Goal: Check status

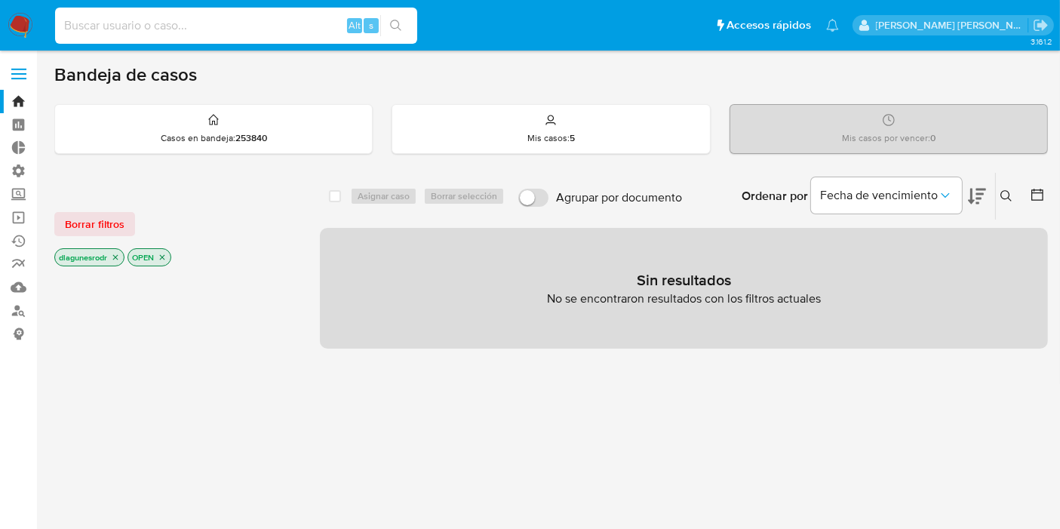
click at [167, 28] on input at bounding box center [236, 26] width 362 height 20
paste input "821631463"
type input "821631463"
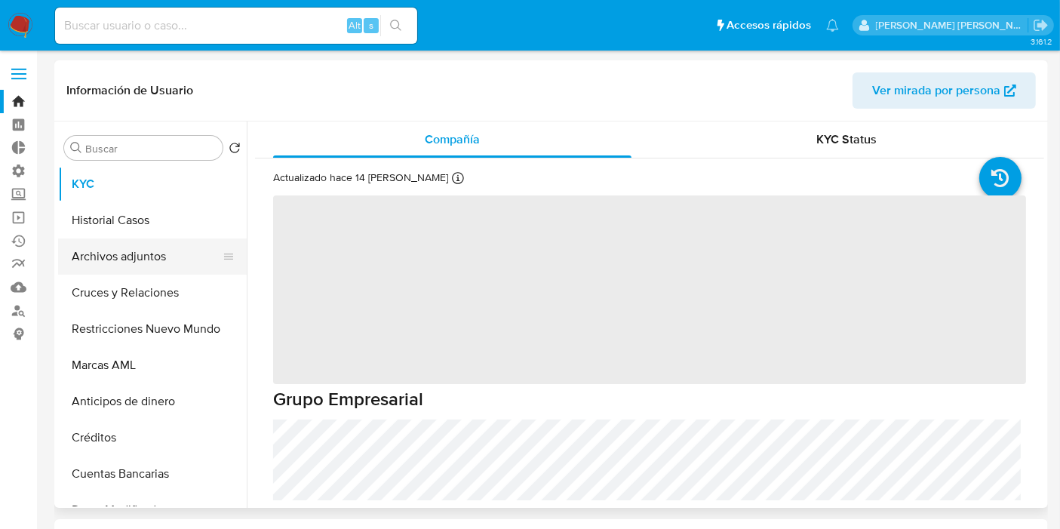
select select "10"
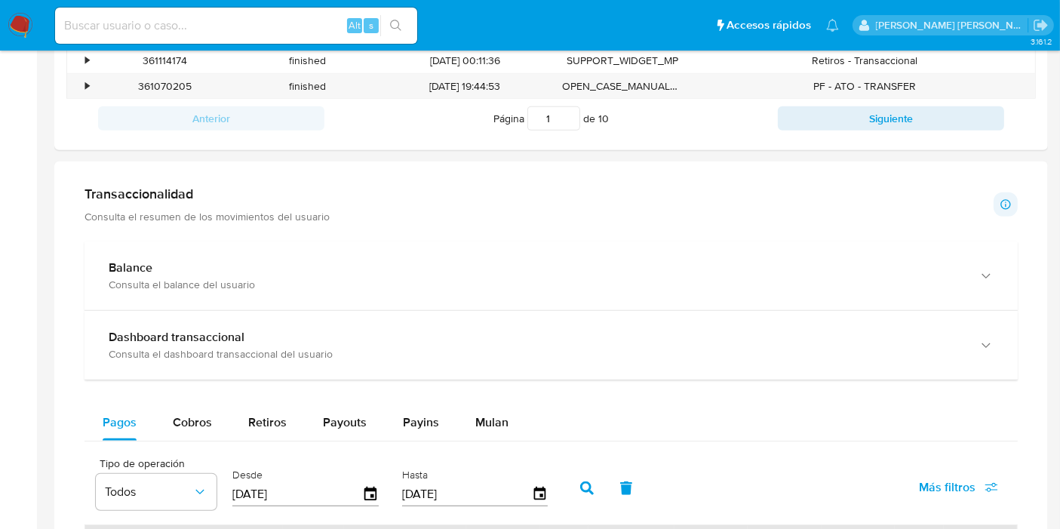
scroll to position [683, 0]
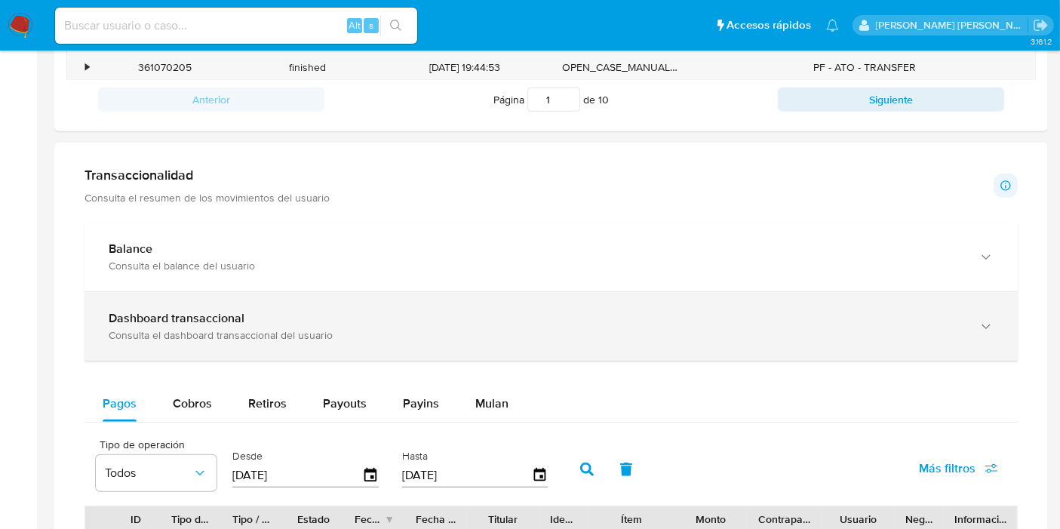
click at [292, 328] on div "Consulta el dashboard transaccional del usuario" at bounding box center [536, 335] width 855 height 14
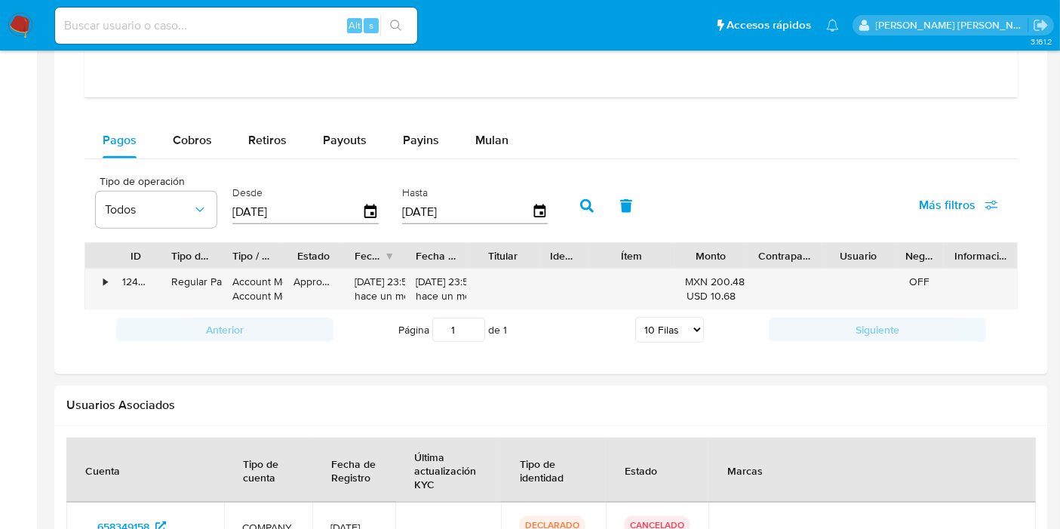
scroll to position [1656, 0]
click at [367, 204] on icon "button" at bounding box center [370, 211] width 12 height 14
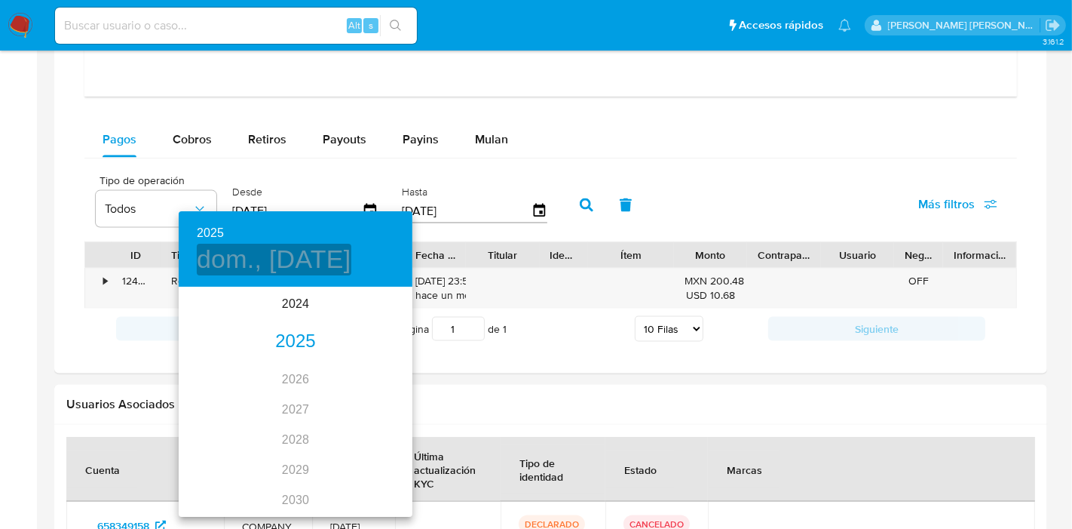
click at [293, 255] on h4 "dom., [DATE]" at bounding box center [274, 260] width 155 height 32
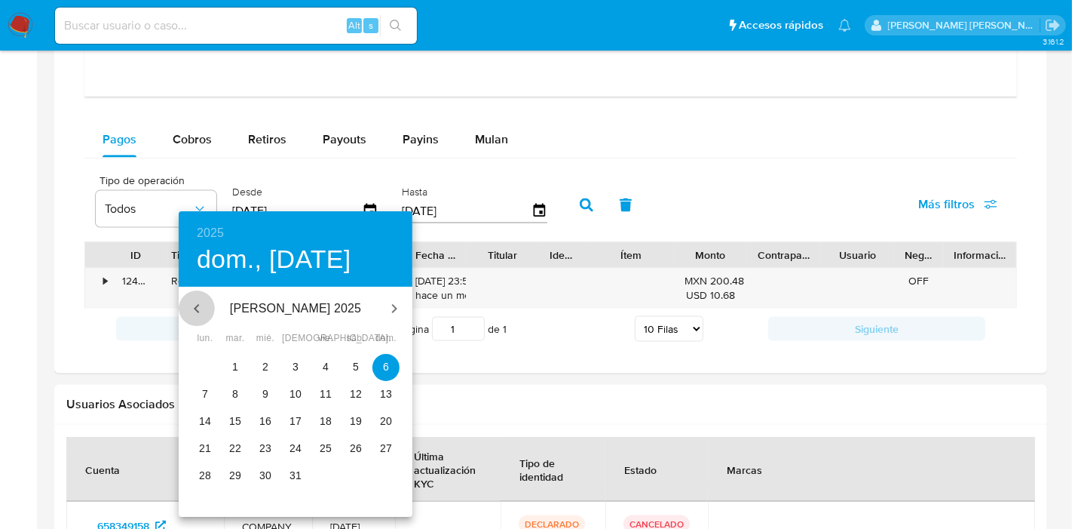
click at [193, 307] on icon "button" at bounding box center [197, 308] width 18 height 18
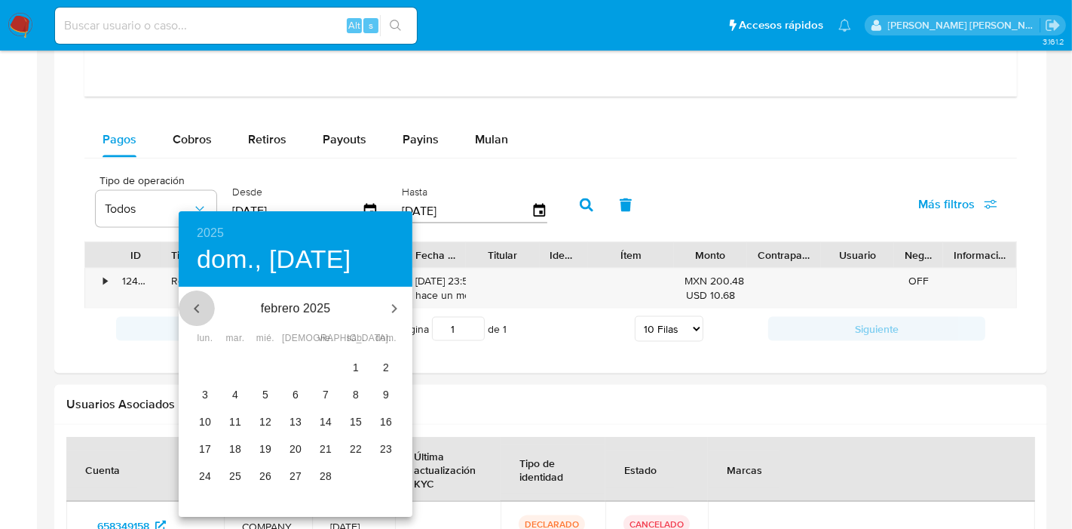
click at [193, 307] on icon "button" at bounding box center [197, 308] width 18 height 18
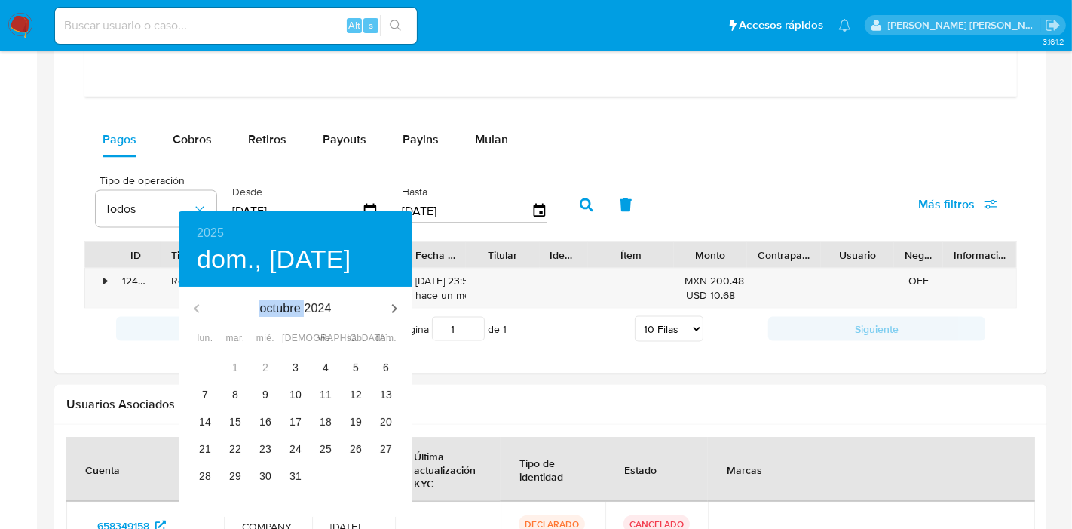
click at [193, 307] on div "octubre 2024 noviembre 2024" at bounding box center [296, 308] width 234 height 36
click at [193, 307] on div "octubre 2024" at bounding box center [296, 308] width 234 height 36
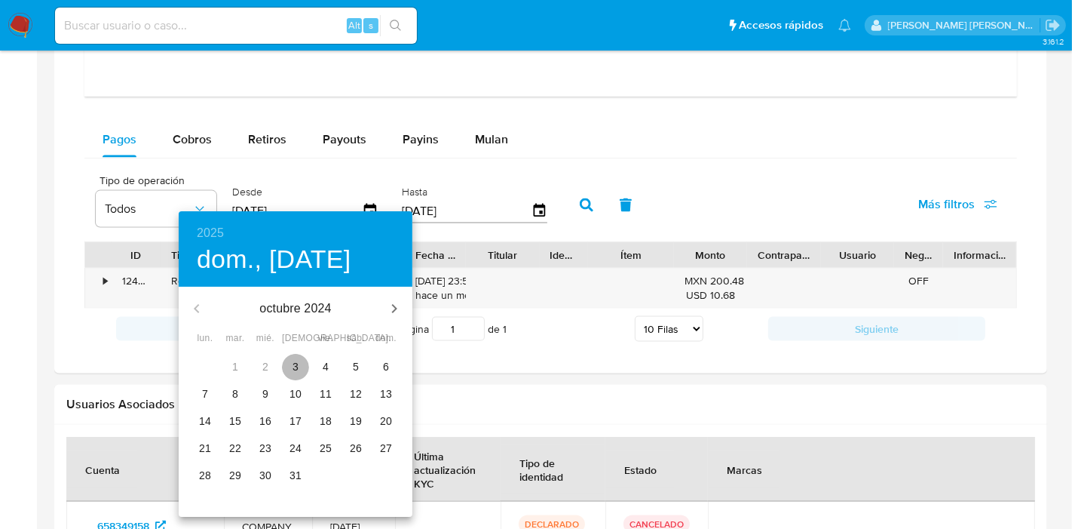
click at [302, 374] on button "3" at bounding box center [295, 367] width 27 height 27
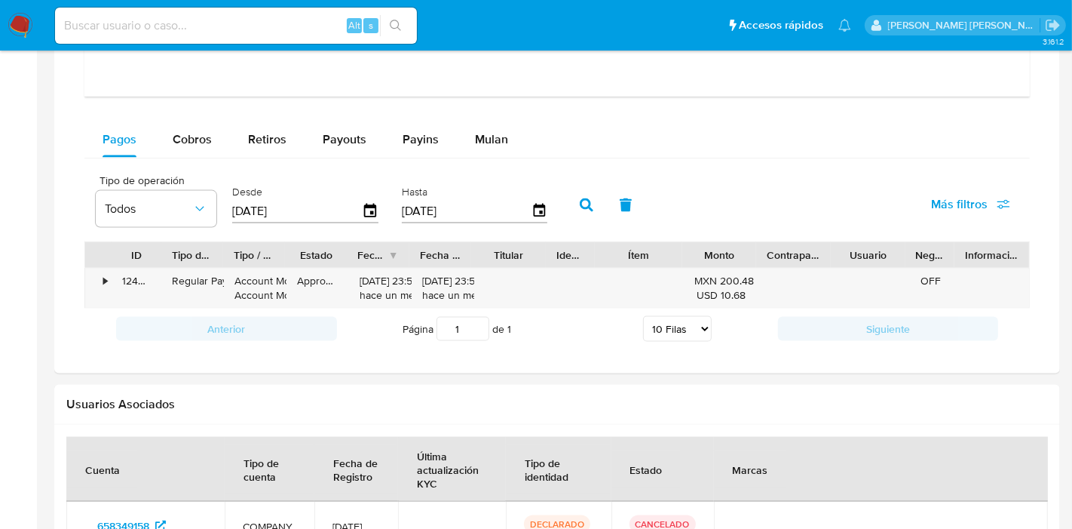
type input "[DATE]"
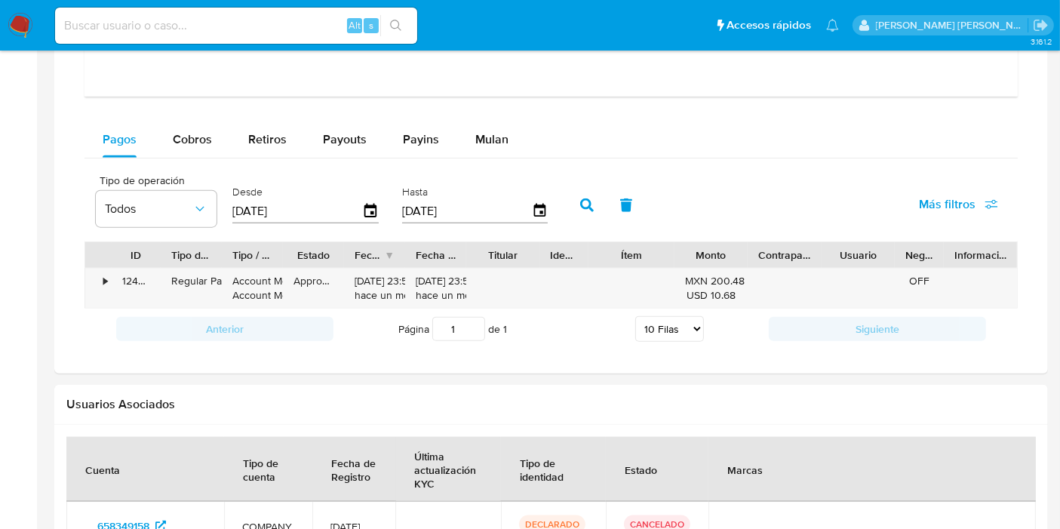
click at [580, 203] on icon "button" at bounding box center [587, 205] width 14 height 14
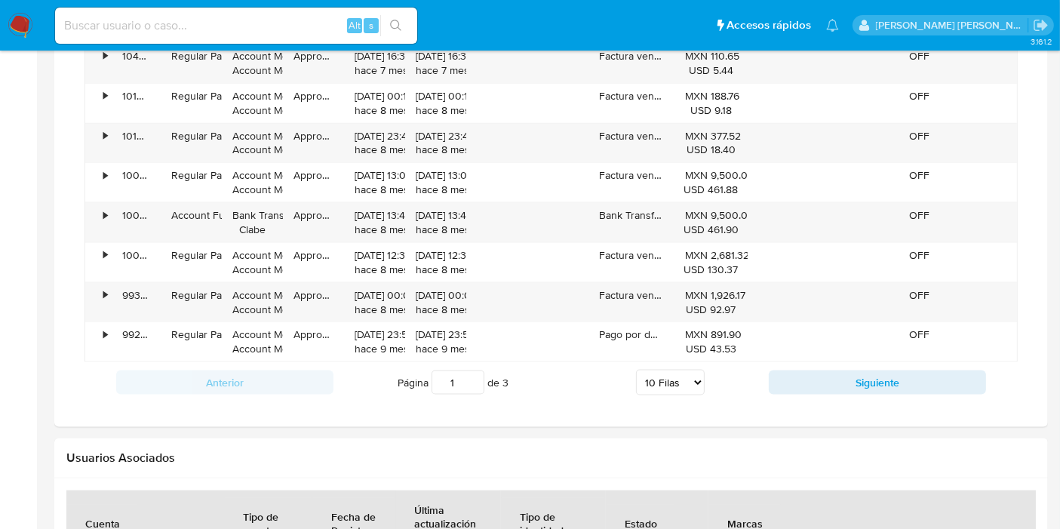
scroll to position [1962, 0]
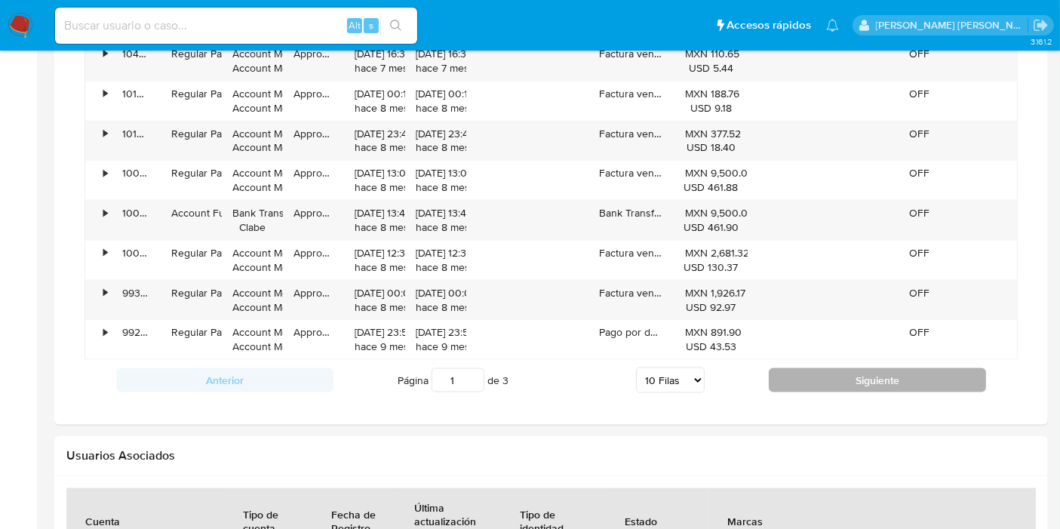
click at [824, 376] on button "Siguiente" at bounding box center [877, 380] width 217 height 24
type input "2"
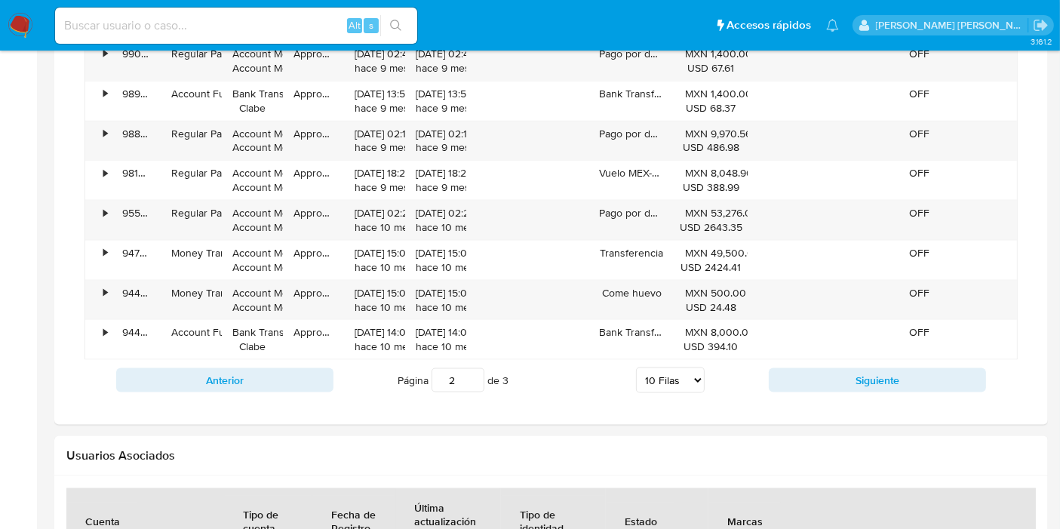
click at [683, 377] on select "5 Filas 10 Filas 20 Filas 25 Filas 50 Filas 100 Filas" at bounding box center [670, 380] width 69 height 26
select select "100"
click at [636, 367] on select "5 Filas 10 Filas 20 Filas 25 Filas 50 Filas 100 Filas" at bounding box center [670, 380] width 69 height 26
type input "1"
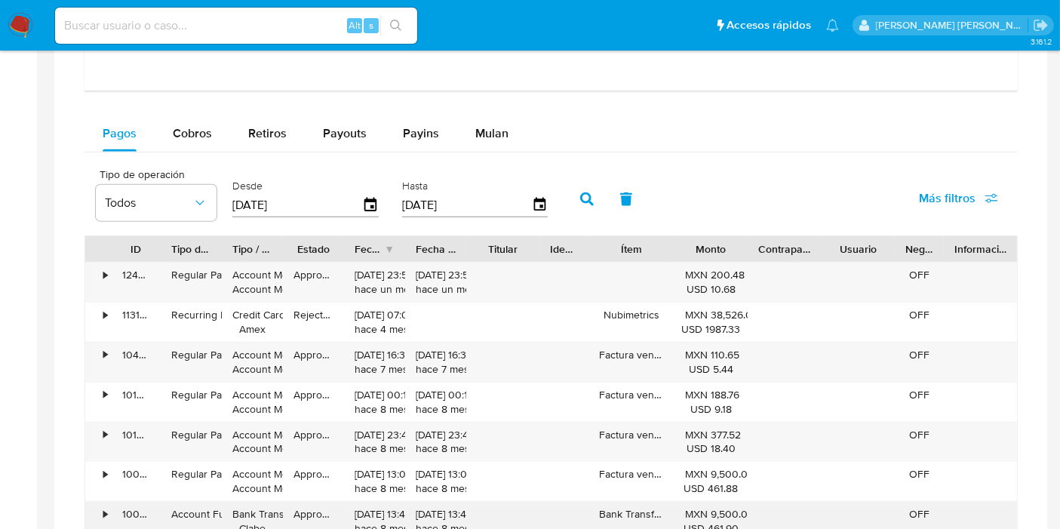
scroll to position [1656, 0]
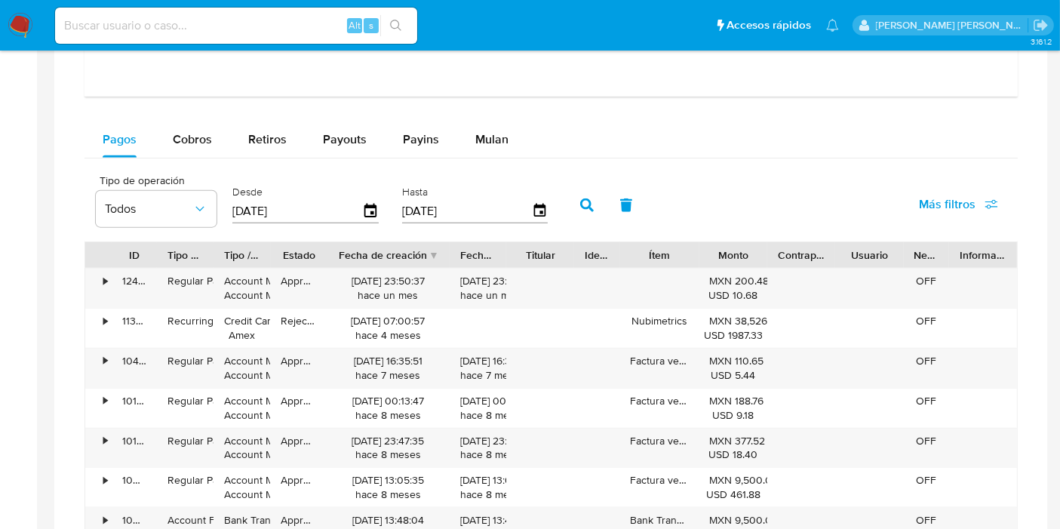
drag, startPoint x: 413, startPoint y: 249, endPoint x: 474, endPoint y: 244, distance: 61.3
click at [474, 244] on div "ID Tipo de operación Tipo / Método Estado Fecha de creación Fecha de aprobación…" at bounding box center [550, 255] width 931 height 26
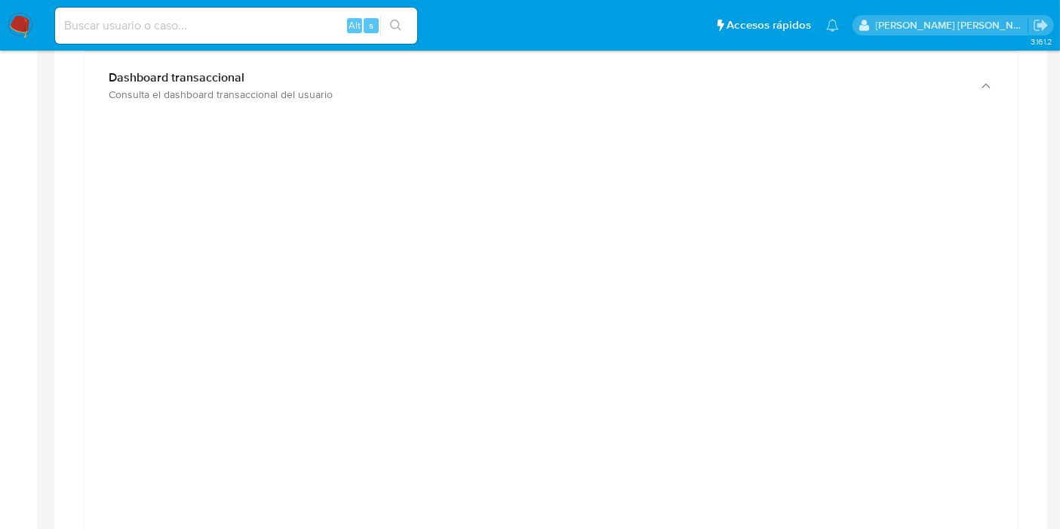
scroll to position [922, 0]
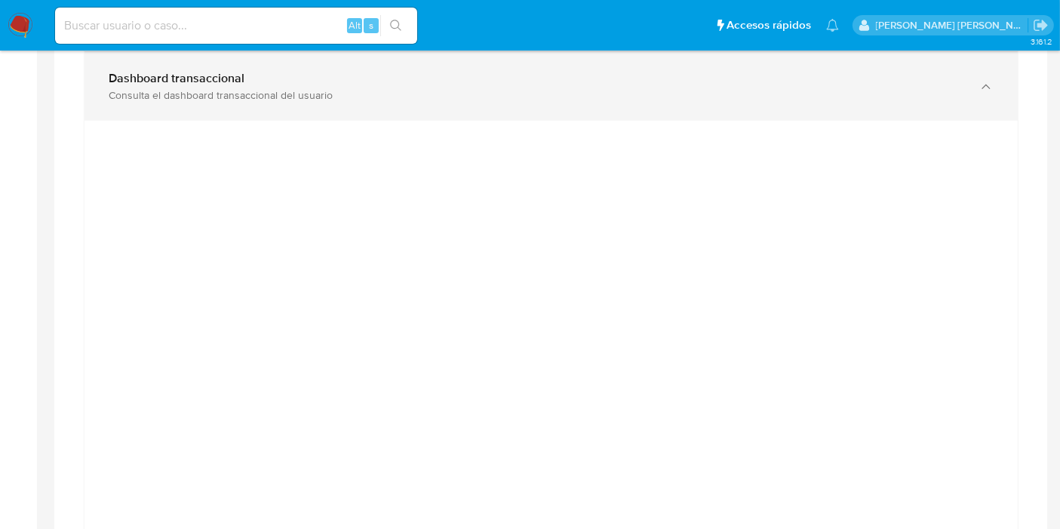
click at [991, 87] on icon "button" at bounding box center [985, 86] width 15 height 15
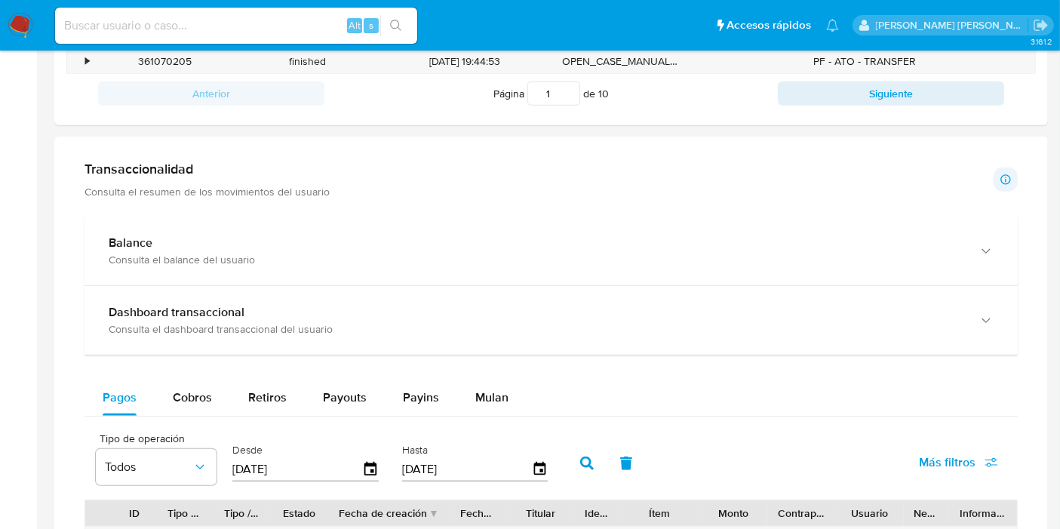
scroll to position [673, 0]
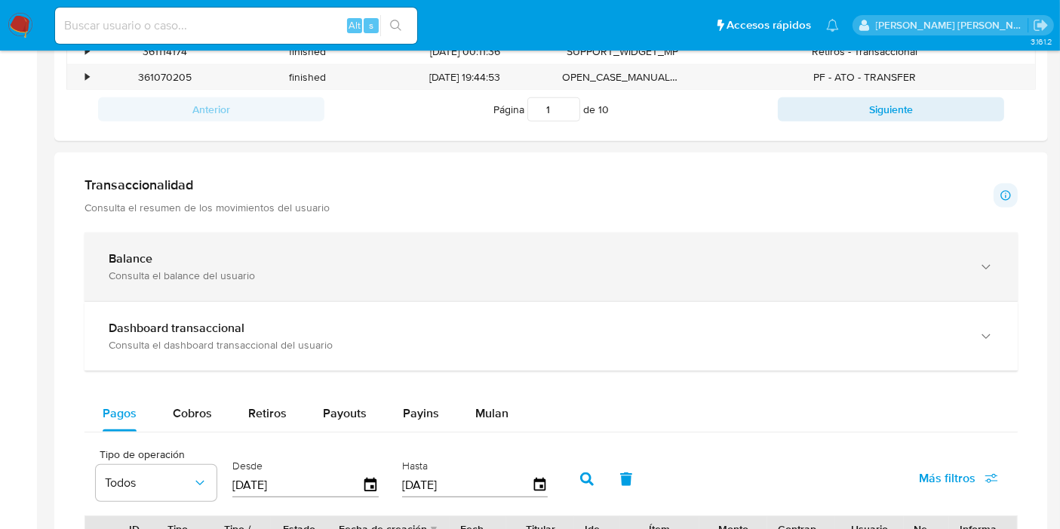
click at [293, 247] on div "Balance Consulta el balance del usuario" at bounding box center [550, 266] width 933 height 69
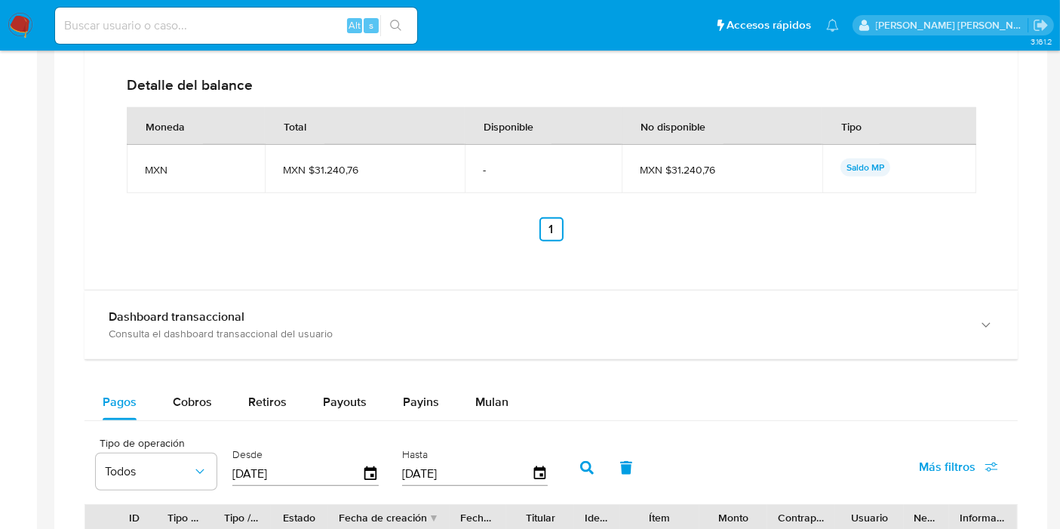
scroll to position [1184, 0]
